Goal: Information Seeking & Learning: Learn about a topic

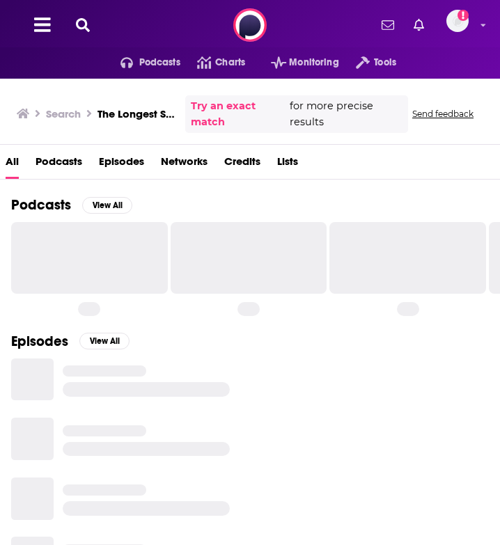
click at [48, 155] on span "Podcasts" at bounding box center [58, 164] width 47 height 29
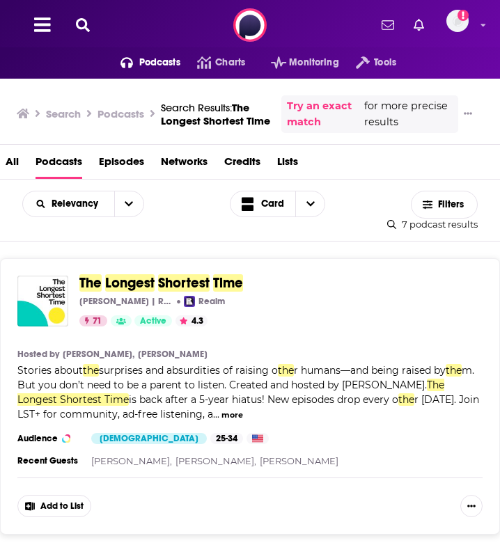
click at [153, 281] on span "Longest" at bounding box center [129, 282] width 49 height 17
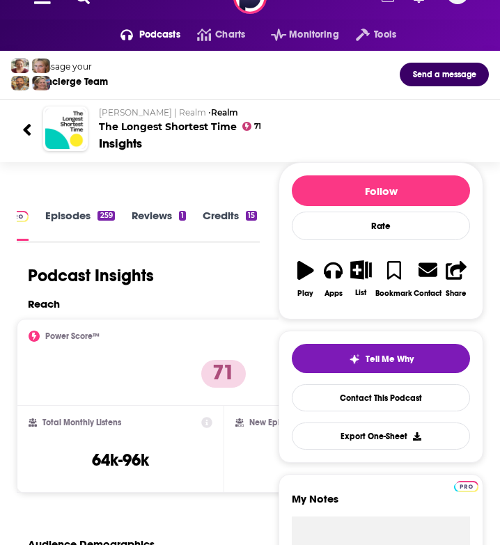
scroll to position [86, 0]
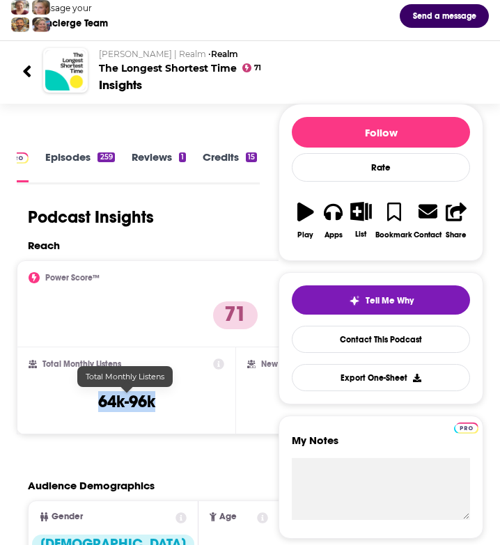
drag, startPoint x: 116, startPoint y: 407, endPoint x: 97, endPoint y: 405, distance: 18.2
click at [97, 405] on div "Total Monthly Listens 64k-96k" at bounding box center [127, 390] width 196 height 64
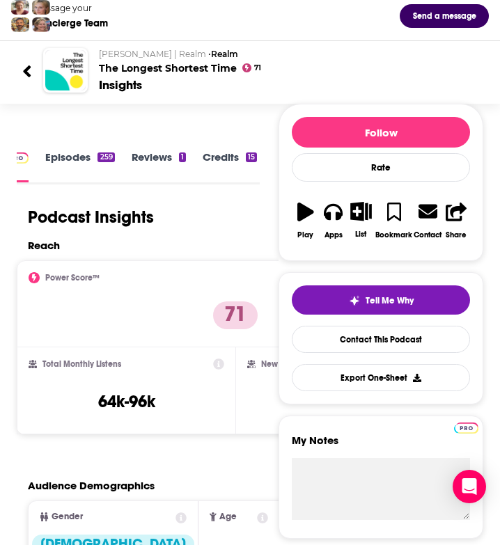
click at [164, 207] on div "Podcast Insights" at bounding box center [133, 217] width 232 height 21
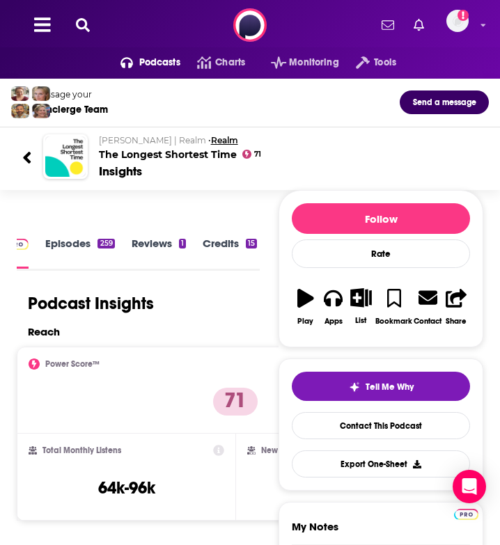
click at [211, 140] on link "Realm" at bounding box center [224, 140] width 27 height 10
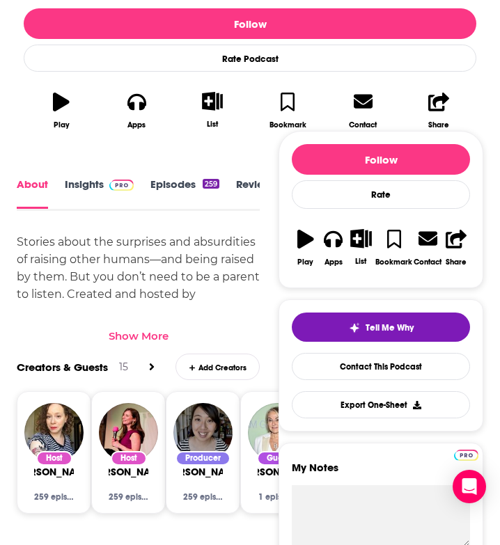
scroll to position [420, 0]
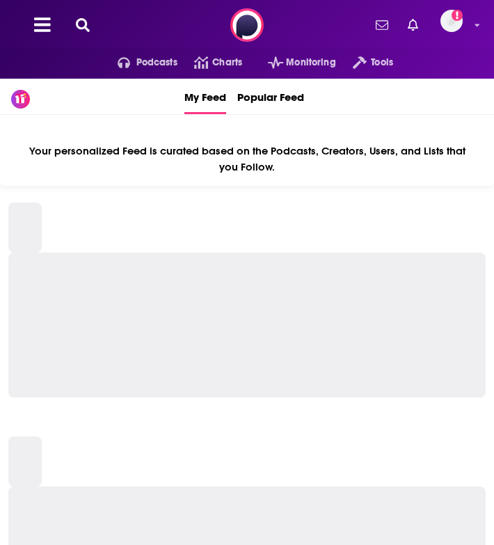
click at [83, 26] on icon at bounding box center [83, 25] width 14 height 14
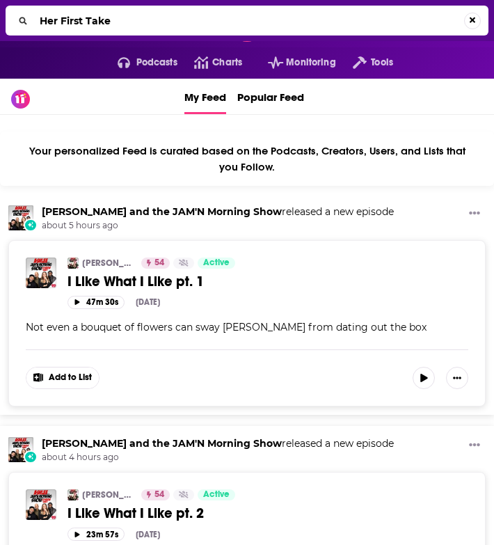
type input "Her First Take"
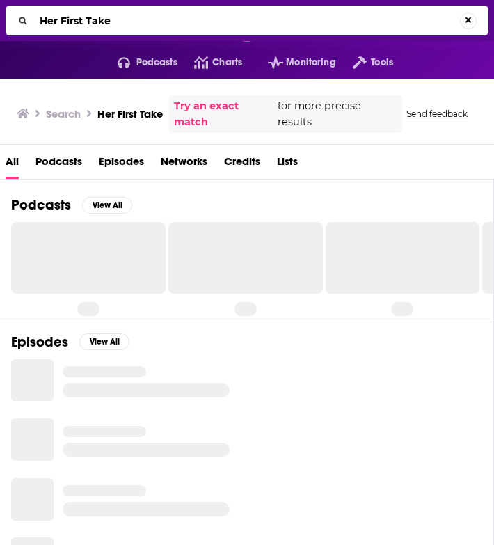
click at [57, 167] on span "Podcasts" at bounding box center [58, 164] width 47 height 29
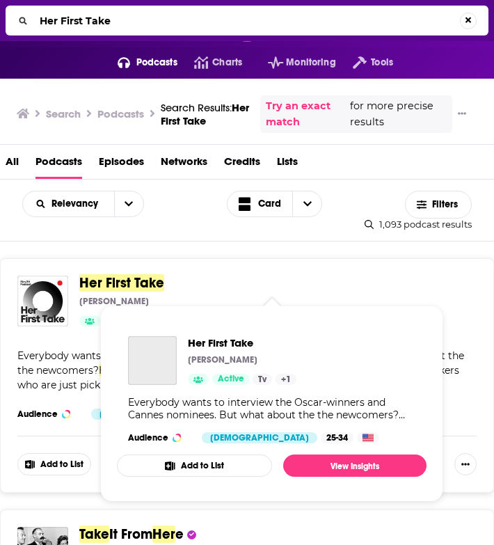
click at [143, 279] on span "Her First Take" at bounding box center [121, 282] width 85 height 17
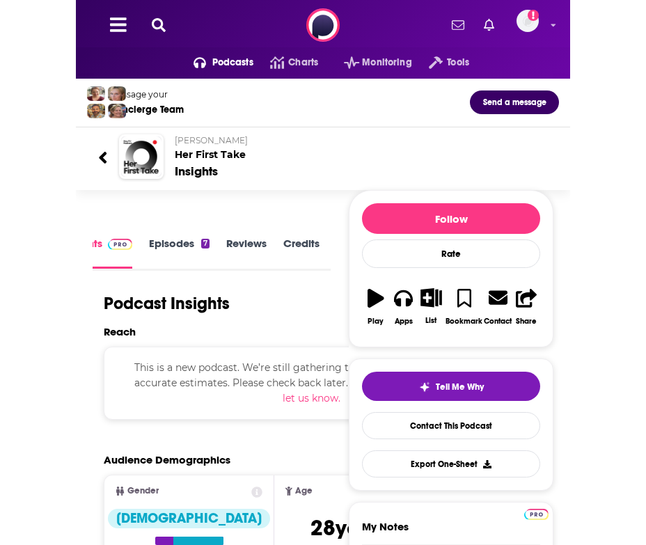
scroll to position [2, 0]
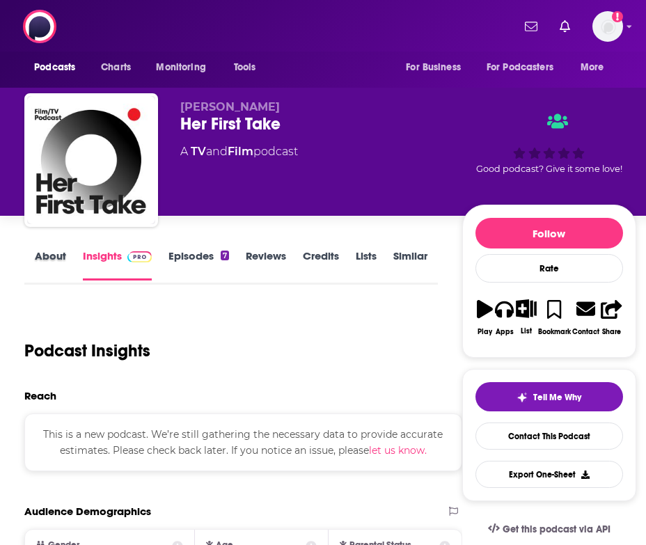
click at [63, 260] on div "About" at bounding box center [59, 265] width 48 height 33
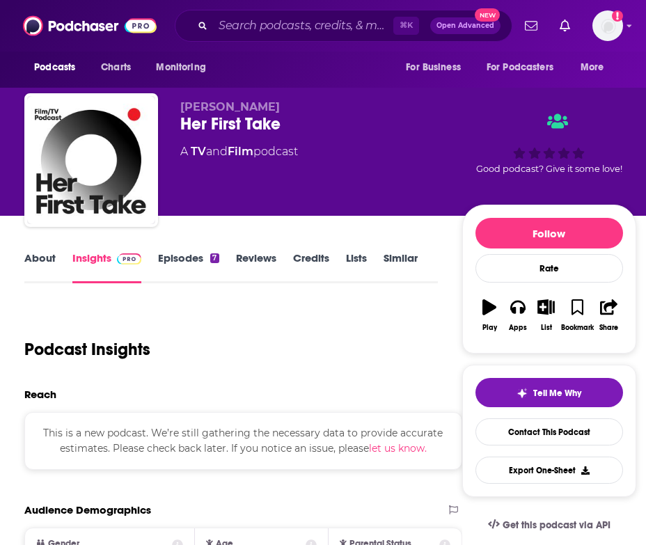
click at [51, 258] on link "About" at bounding box center [39, 267] width 31 height 32
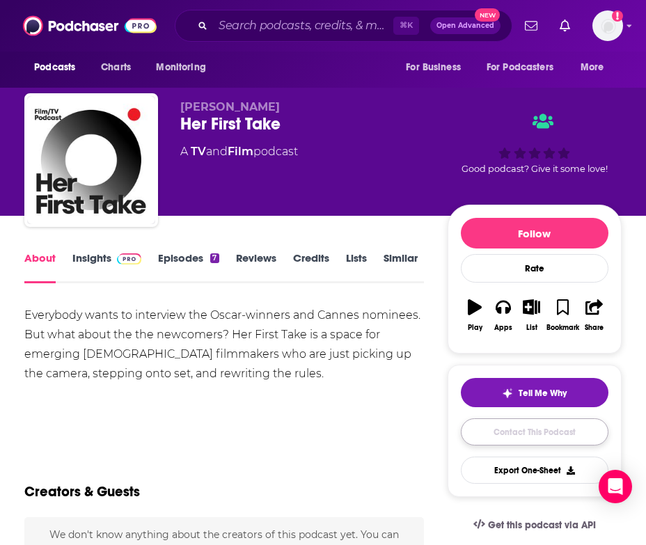
click at [494, 432] on link "Contact This Podcast" at bounding box center [535, 431] width 148 height 27
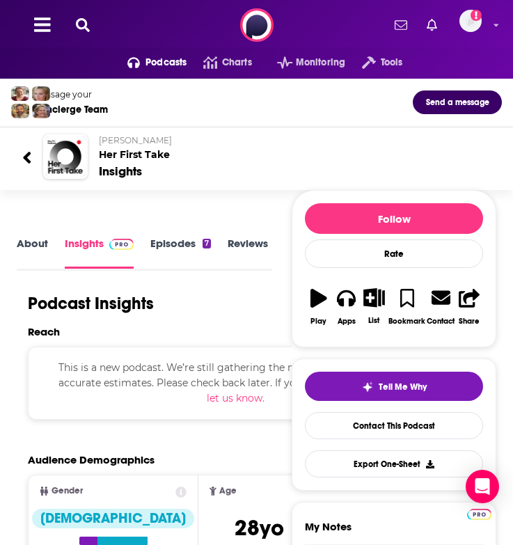
click at [90, 29] on button at bounding box center [83, 25] width 22 height 16
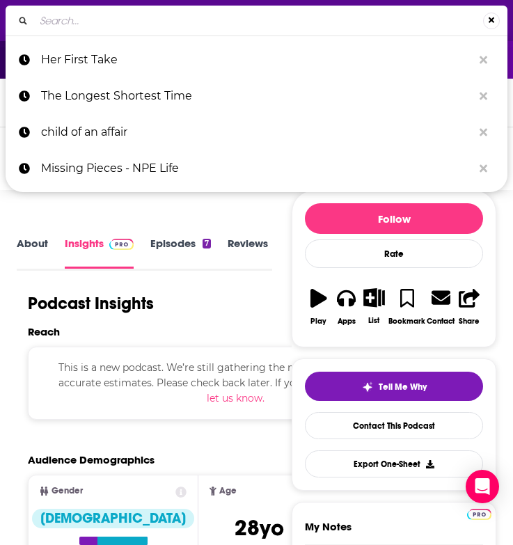
type input "Film Festival Radio"
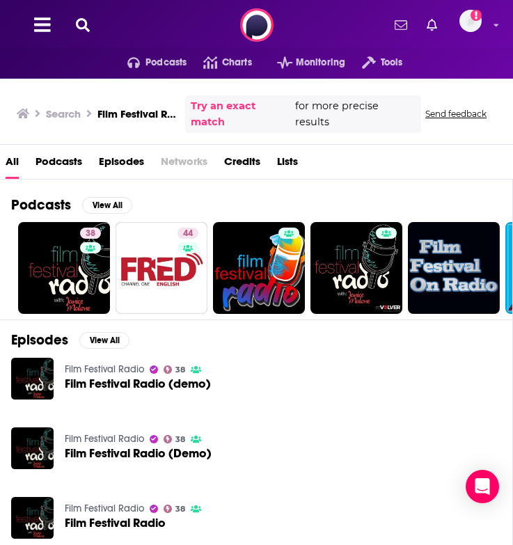
click at [57, 150] on span "Podcasts" at bounding box center [58, 164] width 47 height 29
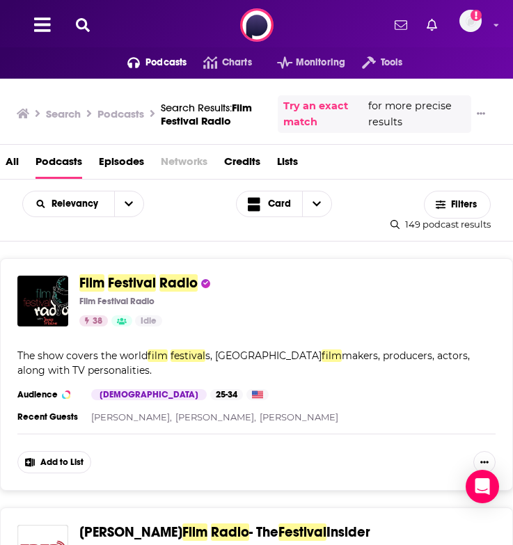
click at [145, 272] on div "Film Festival Radio Film Festival Radio 38 Idle Categories Society + 1 Add to L…" at bounding box center [256, 374] width 513 height 232
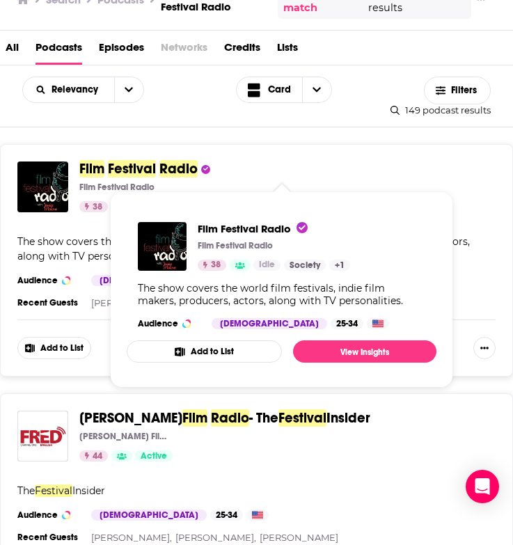
scroll to position [116, 0]
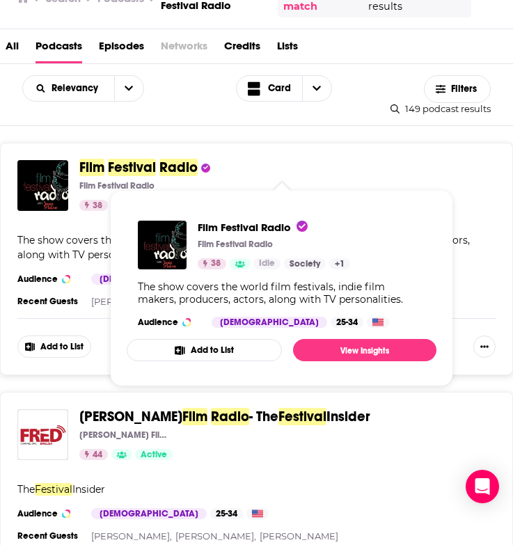
click at [116, 170] on span "Festival" at bounding box center [132, 167] width 48 height 17
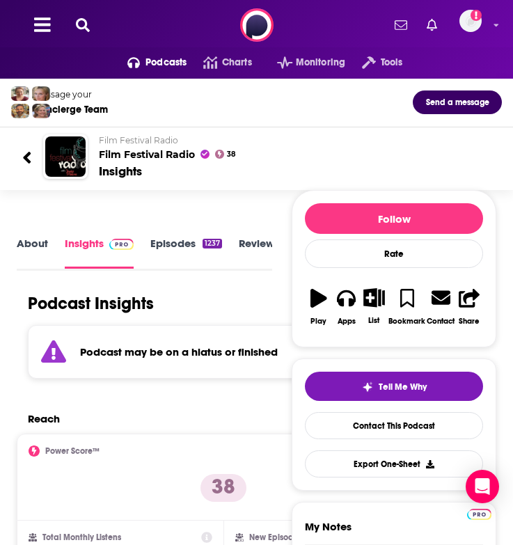
click at [167, 237] on link "Episodes 1237" at bounding box center [186, 252] width 72 height 31
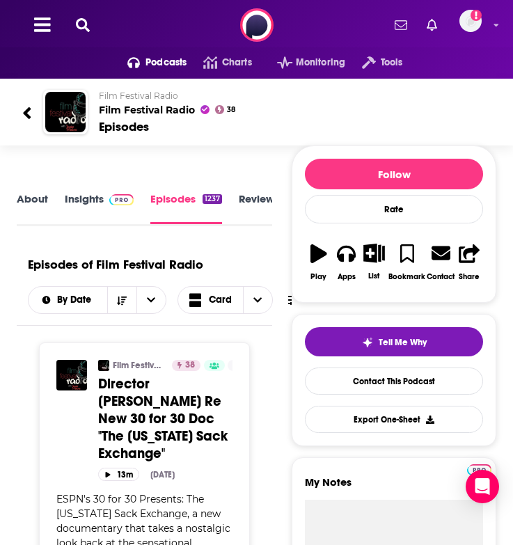
scroll to position [6, 0]
